Goal: Communication & Community: Answer question/provide support

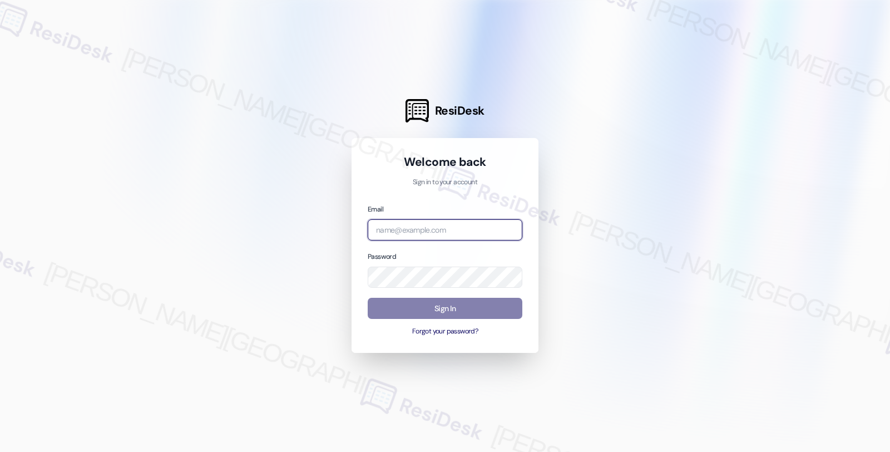
click at [448, 225] on input "email" at bounding box center [445, 230] width 155 height 22
type input "automated-surveys-balfour_beatty_communities-fides.[PERSON_NAME]@balfour_beatty…"
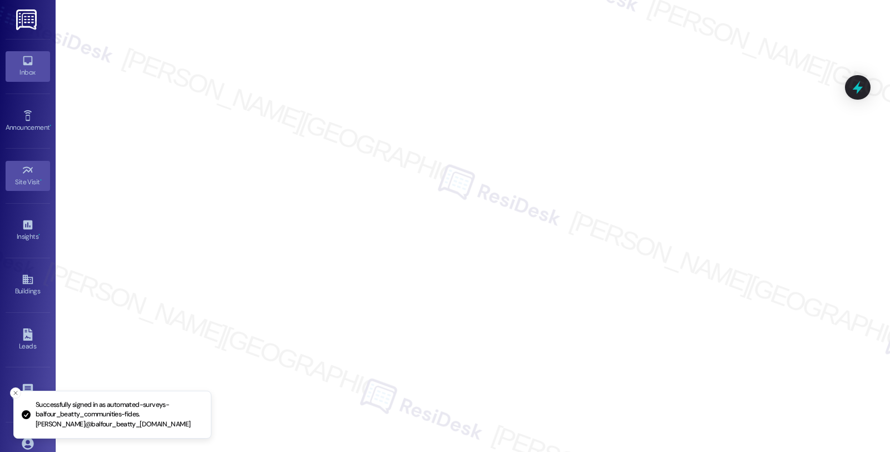
click at [17, 65] on link "Inbox" at bounding box center [28, 66] width 44 height 30
